Goal: Information Seeking & Learning: Learn about a topic

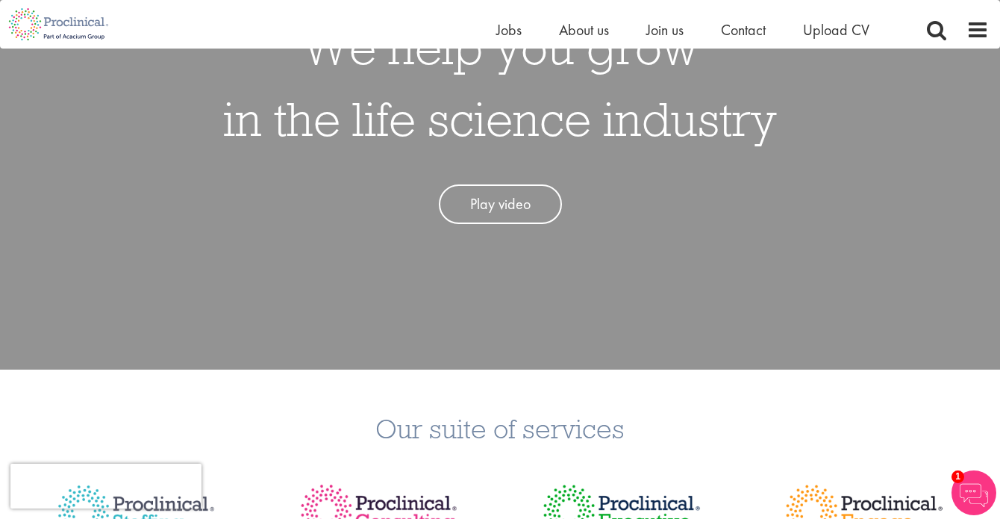
scroll to position [195, 0]
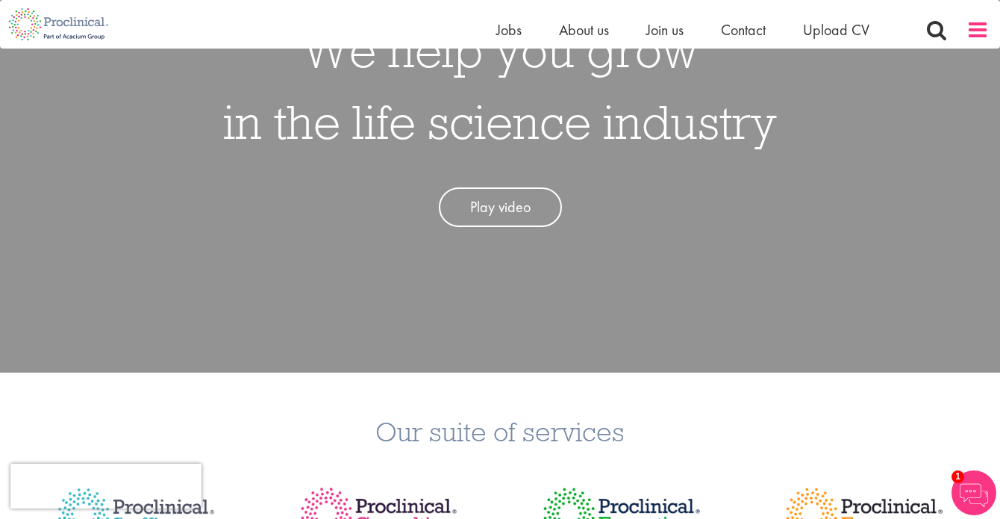
click at [980, 29] on span at bounding box center [978, 30] width 22 height 22
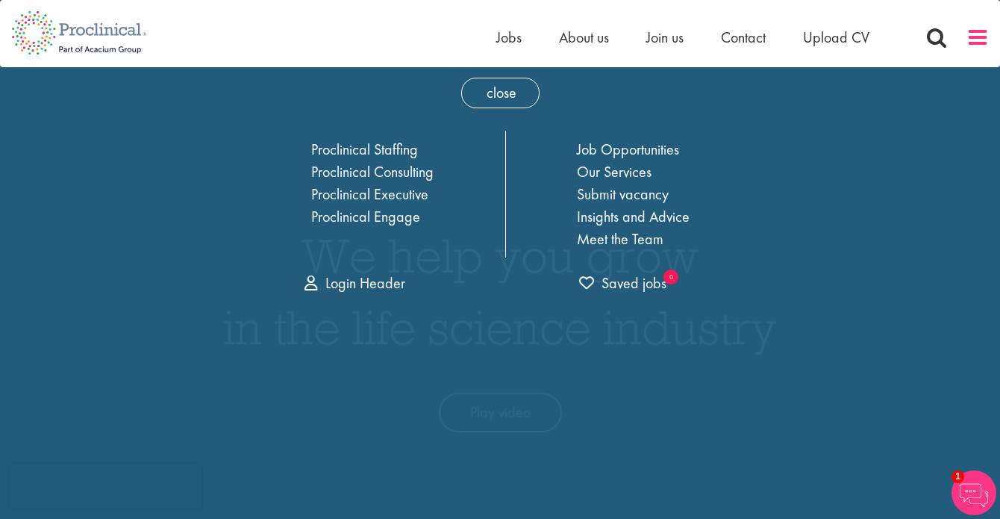
scroll to position [0, 0]
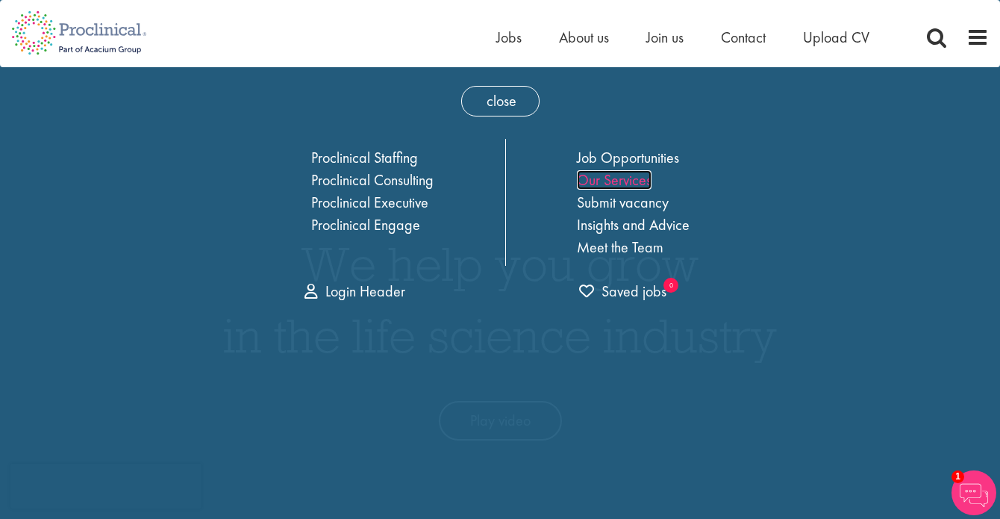
click at [615, 179] on link "Our Services" at bounding box center [614, 179] width 75 height 19
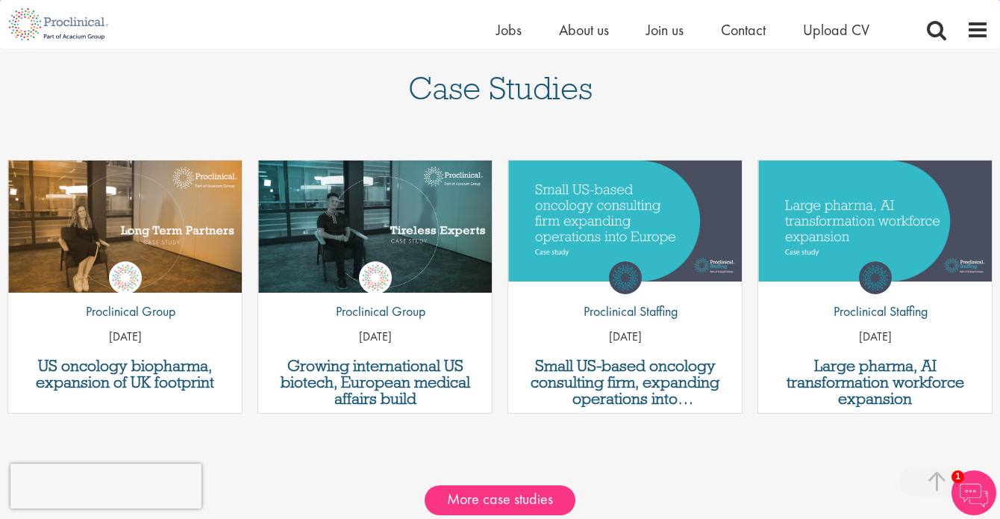
scroll to position [1733, 0]
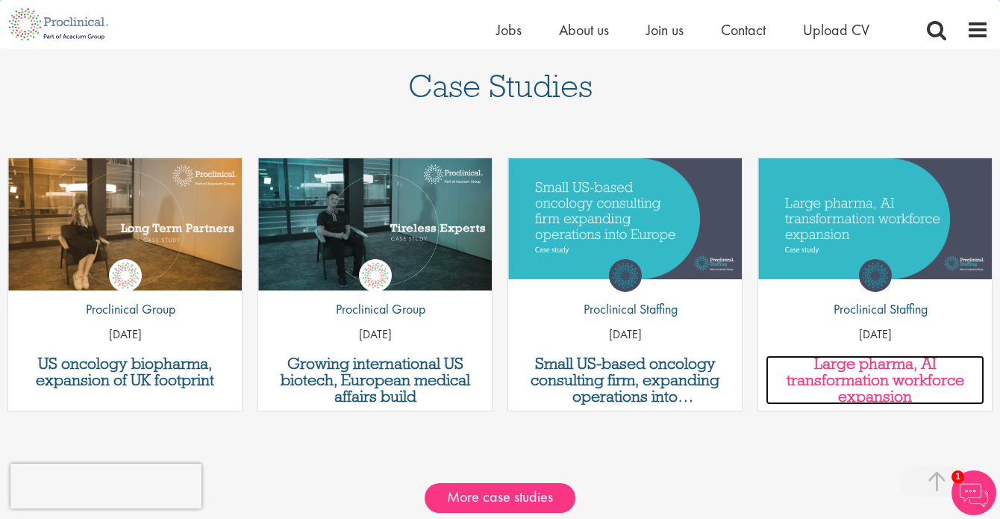
click at [850, 372] on h3 "Large pharma, AI transformation workforce expansion" at bounding box center [875, 379] width 219 height 49
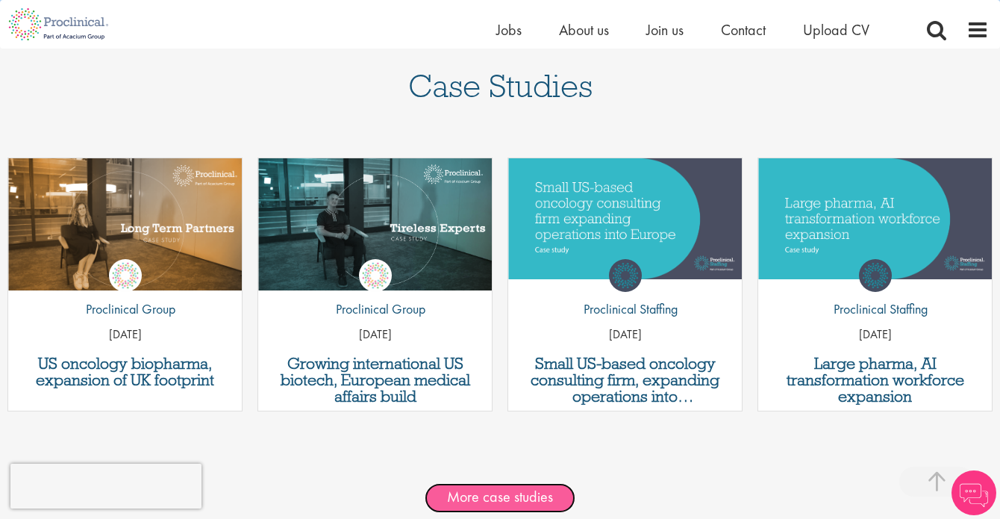
click at [543, 499] on link "More case studies" at bounding box center [500, 498] width 151 height 30
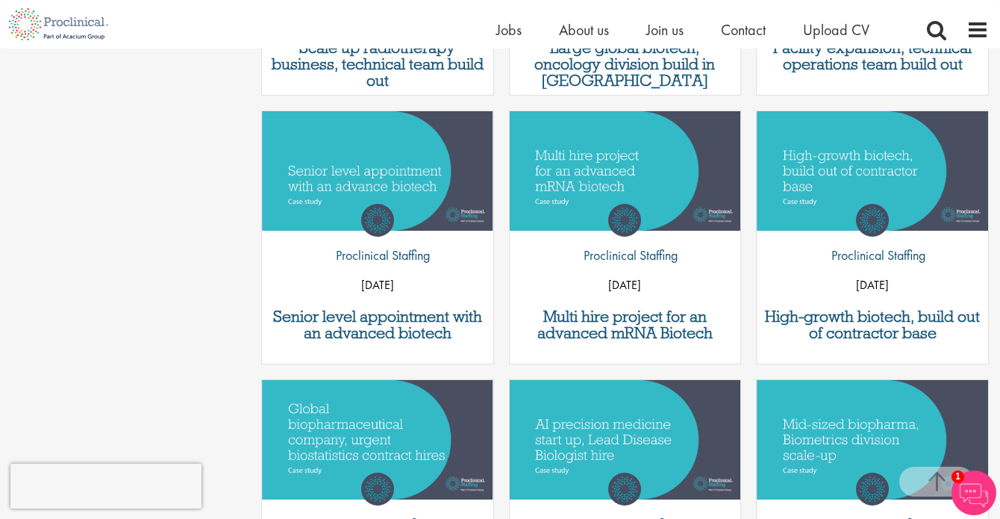
scroll to position [971, 0]
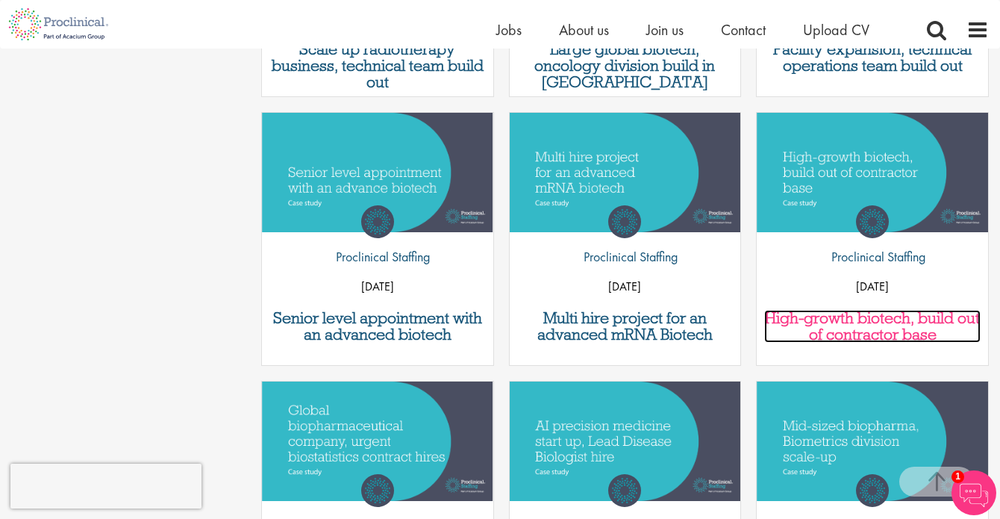
click at [826, 322] on h3 "High-growth biotech, build out of contractor base" at bounding box center [872, 326] width 217 height 33
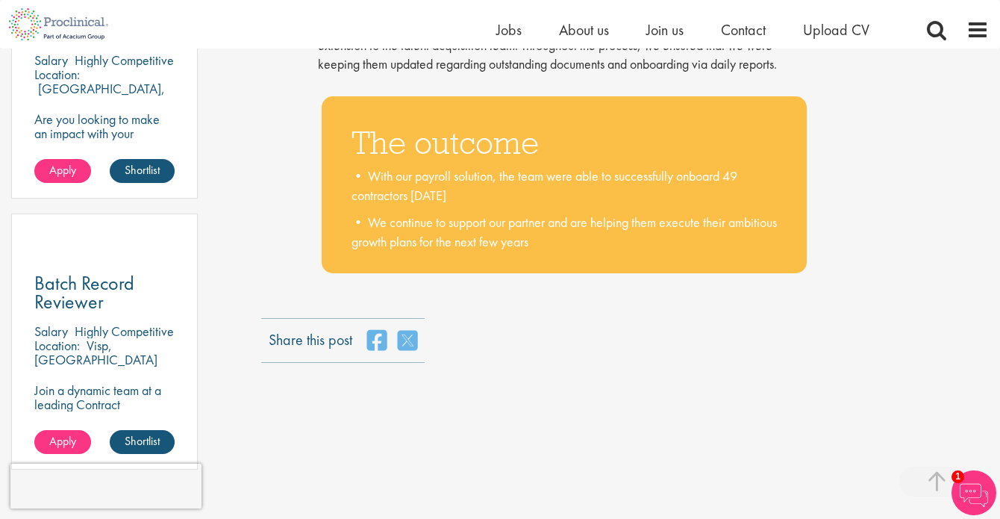
scroll to position [950, 0]
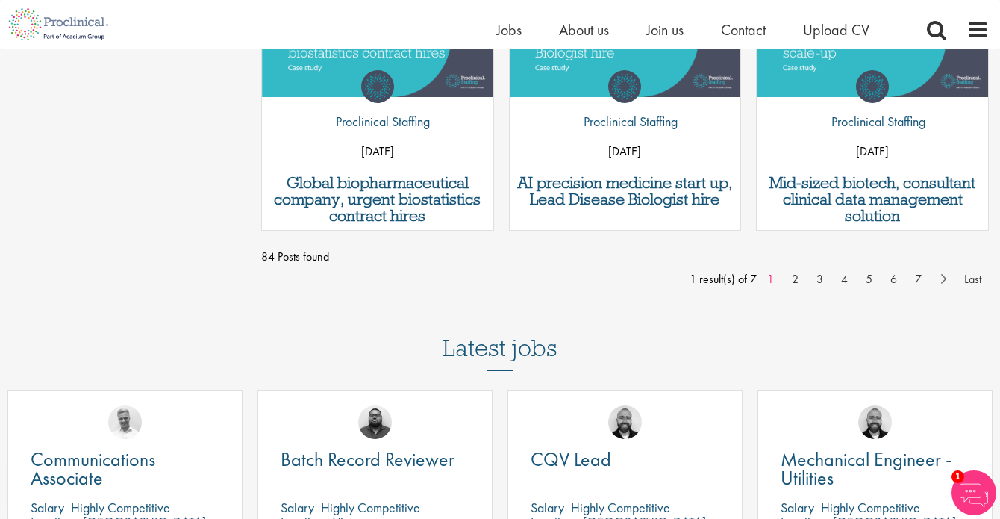
scroll to position [1377, 0]
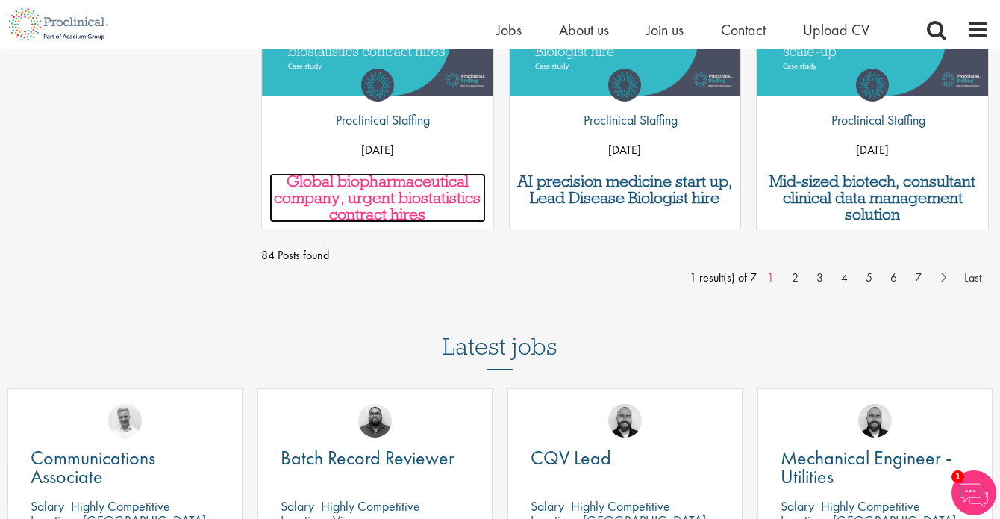
click at [408, 208] on h3 "Global biopharmaceutical company, urgent biostatistics contract hires" at bounding box center [378, 197] width 217 height 49
